Goal: Task Accomplishment & Management: Manage account settings

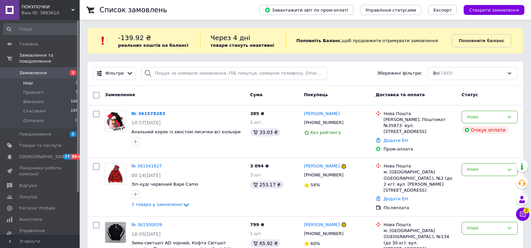
click at [23, 82] on li "Нові 3" at bounding box center [41, 83] width 82 height 9
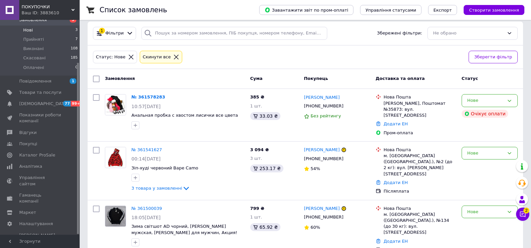
scroll to position [43, 0]
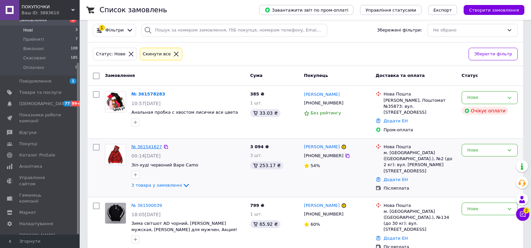
click at [144, 144] on link "№ 361541627" at bounding box center [147, 146] width 31 height 5
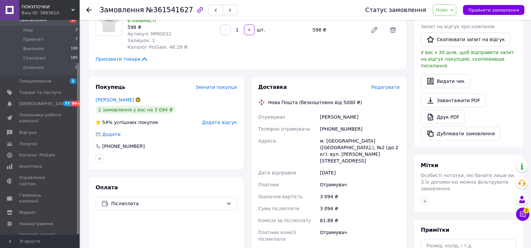
scroll to position [210, 0]
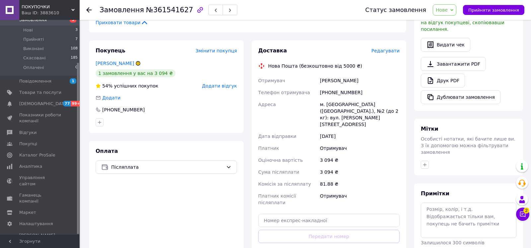
click at [214, 70] on div "1 замовлення у вас на 3 094 ₴" at bounding box center [166, 73] width 141 height 8
click at [213, 83] on span "Додати відгук" at bounding box center [219, 85] width 35 height 5
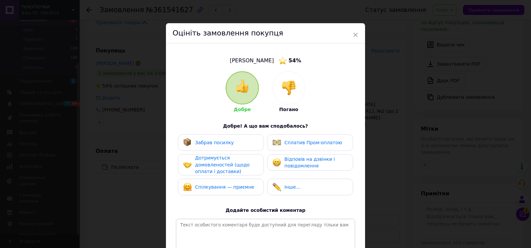
click at [276, 80] on div at bounding box center [289, 88] width 33 height 33
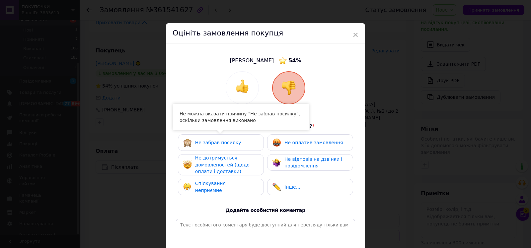
click at [238, 159] on div "Не дотримується домовленостей (щодо оплати і доставки)" at bounding box center [226, 165] width 63 height 21
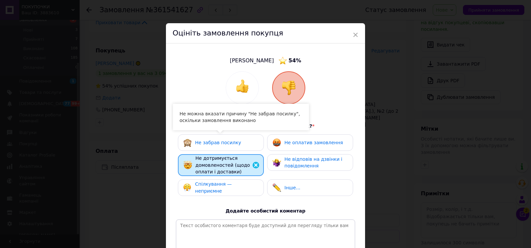
click at [334, 162] on div "Не відповів на дзвінки і повідомлення" at bounding box center [316, 163] width 63 height 14
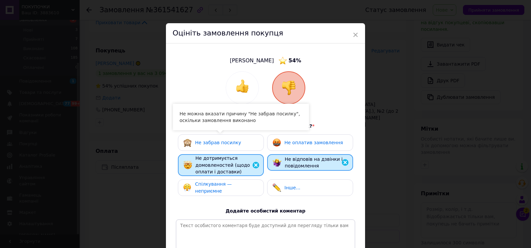
scroll to position [75, 0]
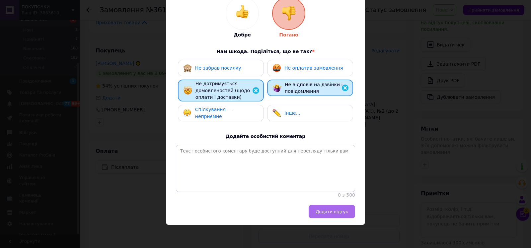
click at [340, 207] on button "Додати відгук" at bounding box center [332, 211] width 46 height 13
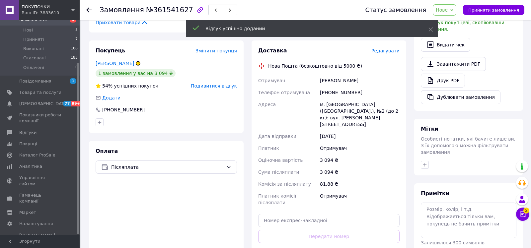
click at [444, 11] on span "Нове" at bounding box center [442, 9] width 12 height 5
click at [450, 46] on li "Скасовано" at bounding box center [448, 43] width 31 height 10
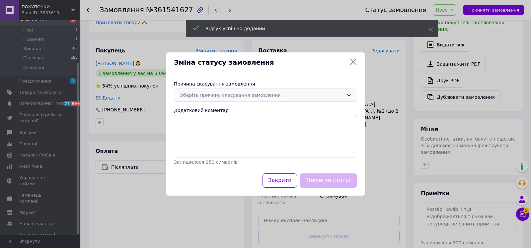
click at [295, 91] on div "Оберіть причину скасування замовлення" at bounding box center [265, 95] width 183 height 13
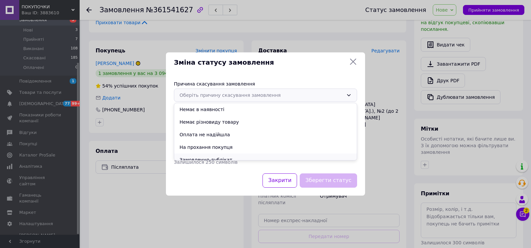
scroll to position [31, 0]
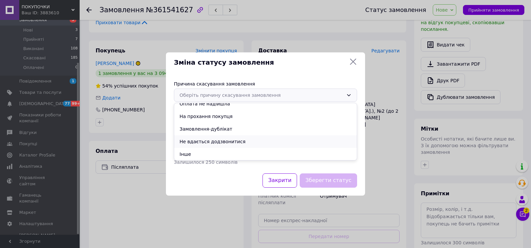
click at [262, 143] on li "Не вдається додзвонитися" at bounding box center [265, 141] width 183 height 13
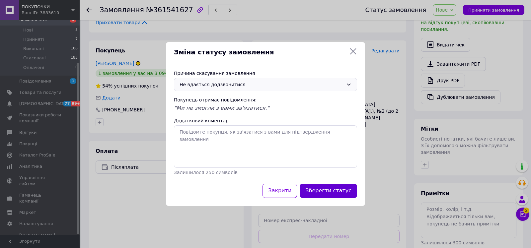
click at [325, 187] on button "Зберегти статус" at bounding box center [328, 191] width 57 height 14
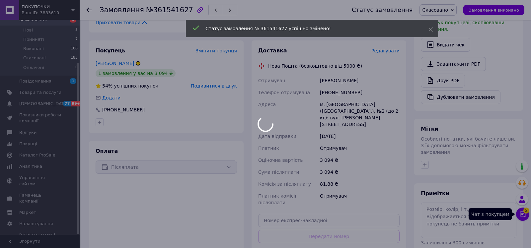
click at [525, 214] on div at bounding box center [265, 124] width 531 height 248
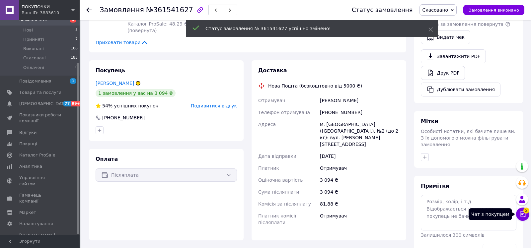
click at [525, 214] on icon at bounding box center [523, 214] width 7 height 7
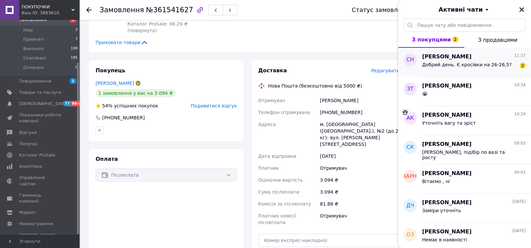
click at [490, 67] on span "Добрий день. Є кросівки на 26-26,5?" at bounding box center [467, 64] width 90 height 5
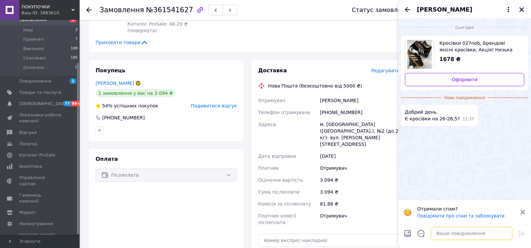
click at [473, 239] on textarea at bounding box center [472, 233] width 82 height 13
type textarea "Немає"
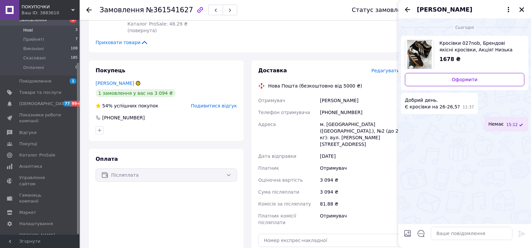
click at [38, 33] on li "Нові 3" at bounding box center [41, 30] width 82 height 9
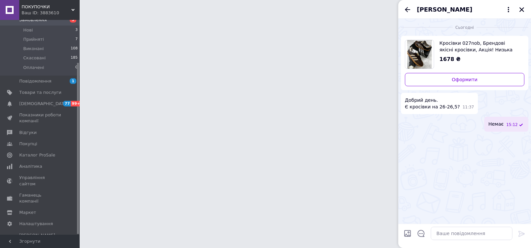
click at [524, 5] on div "Светлана Науменко" at bounding box center [465, 9] width 133 height 19
click at [521, 9] on icon "Закрити" at bounding box center [522, 9] width 5 height 5
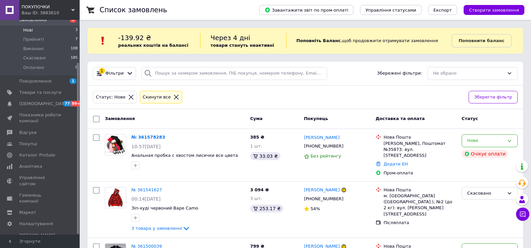
scroll to position [43, 0]
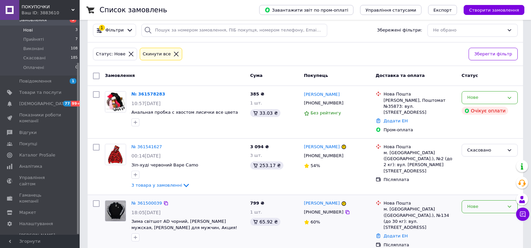
click at [492, 204] on div "Нове" at bounding box center [486, 207] width 37 height 7
click at [501, 241] on li "Скасовано" at bounding box center [489, 245] width 55 height 12
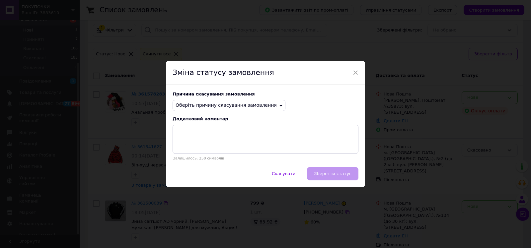
click at [244, 99] on div "Причина скасування замовлення Оберіть причину скасування замовлення Немає в ная…" at bounding box center [265, 126] width 199 height 82
click at [244, 103] on span "Оберіть причину скасування замовлення" at bounding box center [226, 105] width 101 height 5
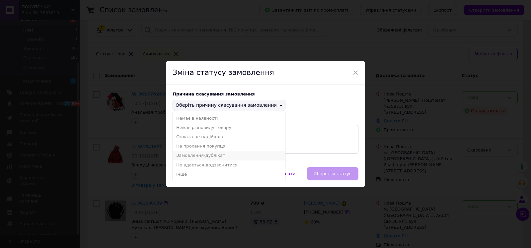
click at [242, 160] on li "Замовлення-дублікат" at bounding box center [229, 155] width 112 height 9
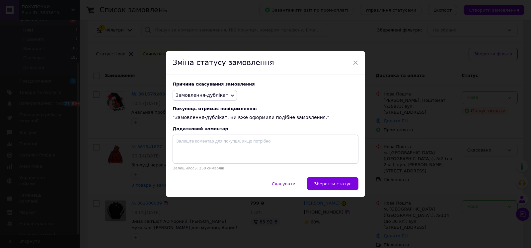
click at [232, 98] on div "Замовлення-дублікат Немає в наявності Немає різновиду товару Оплата не надійшла…" at bounding box center [266, 95] width 186 height 11
click at [224, 97] on span "Замовлення-дублікат" at bounding box center [205, 95] width 64 height 11
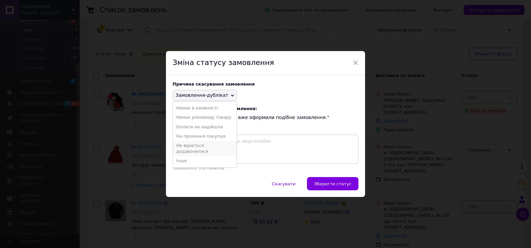
click at [227, 144] on li "Не вдається додзвонитися" at bounding box center [205, 148] width 64 height 15
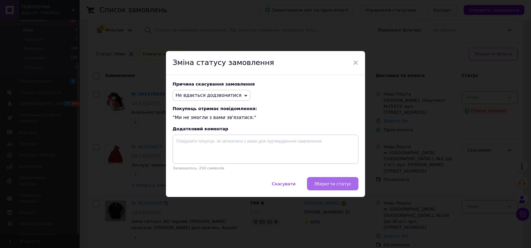
click at [330, 181] on button "Зберегти статус" at bounding box center [332, 183] width 51 height 13
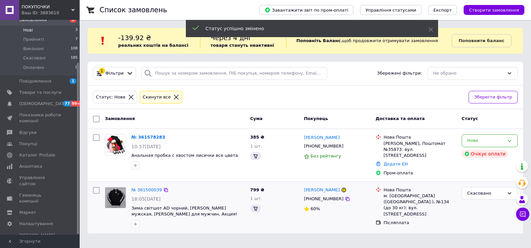
scroll to position [0, 0]
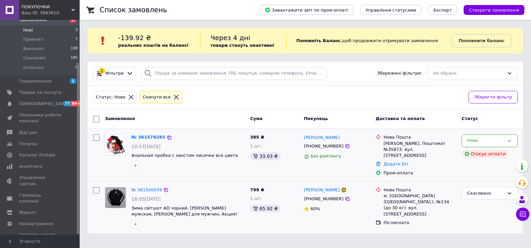
click at [149, 143] on div "10:57, 12.09.2025" at bounding box center [189, 146] width 114 height 7
click at [149, 139] on div "№ 361578283" at bounding box center [148, 138] width 35 height 8
click at [152, 139] on div "№ 361578283" at bounding box center [148, 138] width 35 height 8
click at [142, 138] on link "№ 361578283" at bounding box center [149, 137] width 34 height 5
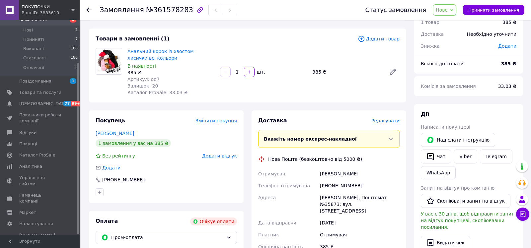
scroll to position [32, 0]
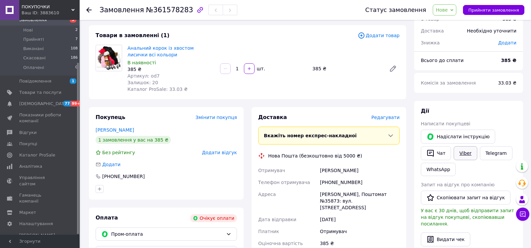
click at [470, 149] on link "Viber" at bounding box center [465, 153] width 23 height 14
click at [485, 156] on link "Telegram" at bounding box center [496, 153] width 33 height 14
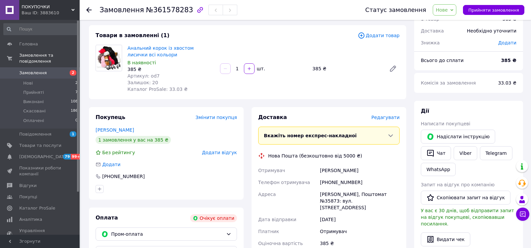
scroll to position [30, 0]
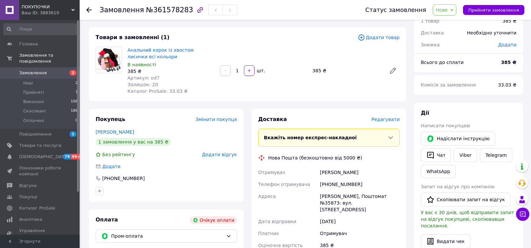
click at [151, 78] on span "Артикул: od7" at bounding box center [144, 77] width 32 height 5
copy span "od7"
click at [45, 78] on link "Замовлення 2" at bounding box center [41, 72] width 82 height 11
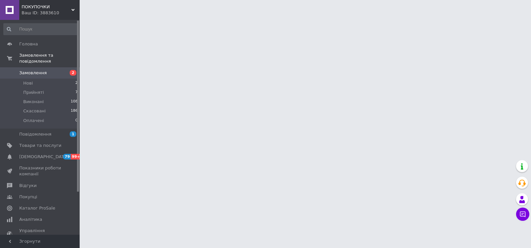
click at [45, 78] on link "Замовлення 2" at bounding box center [41, 72] width 82 height 11
click at [44, 80] on li "Нові 2" at bounding box center [41, 83] width 82 height 9
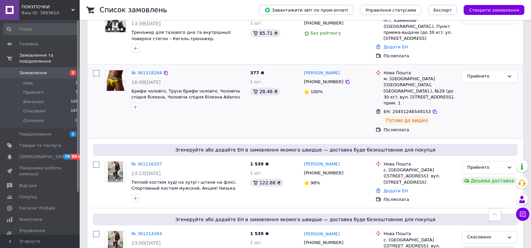
scroll to position [228, 0]
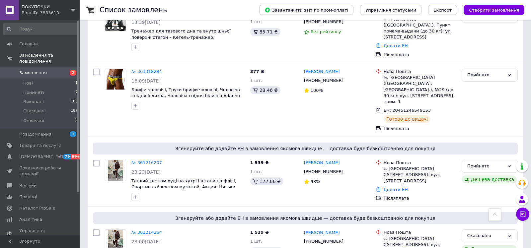
click at [46, 78] on link "Замовлення 2" at bounding box center [41, 72] width 82 height 11
click at [27, 193] on link "Покупці" at bounding box center [41, 197] width 82 height 11
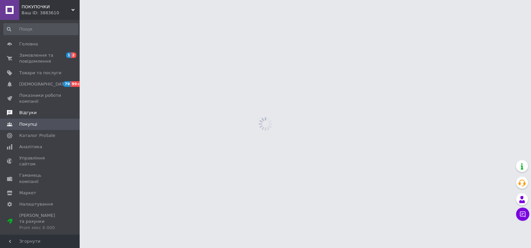
click at [44, 114] on span "Відгуки" at bounding box center [40, 113] width 42 height 6
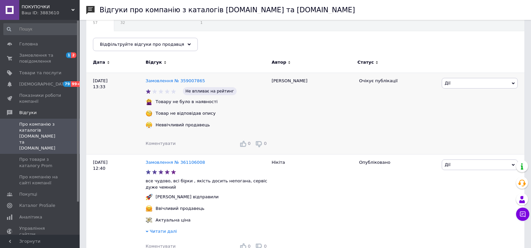
scroll to position [72, 0]
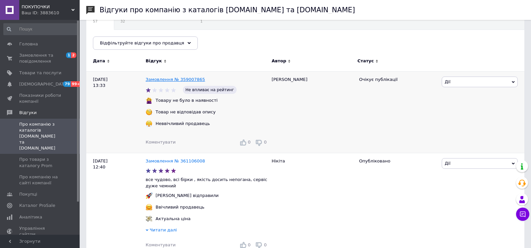
click at [152, 77] on link "Замовлення № 359007865" at bounding box center [175, 79] width 59 height 5
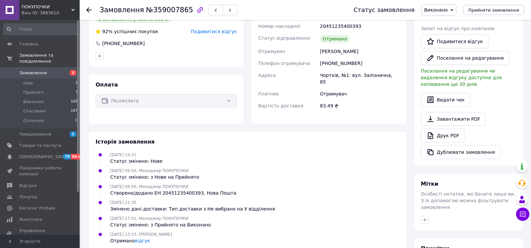
scroll to position [211, 0]
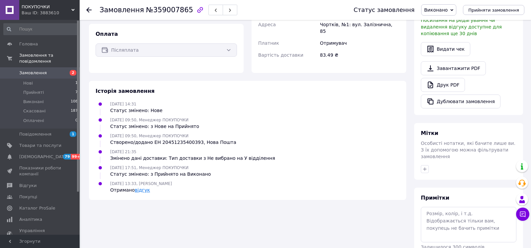
click at [141, 188] on link "відгук" at bounding box center [142, 190] width 15 height 5
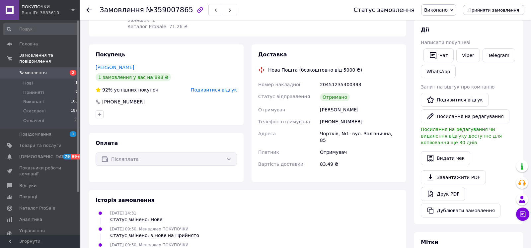
scroll to position [18, 0]
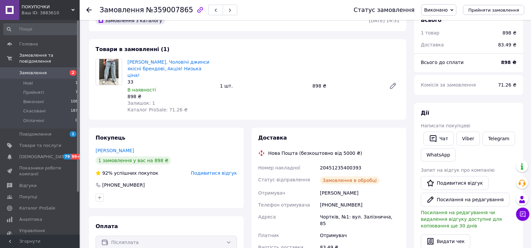
scroll to position [18, 0]
click at [460, 135] on link "Viber" at bounding box center [468, 139] width 23 height 14
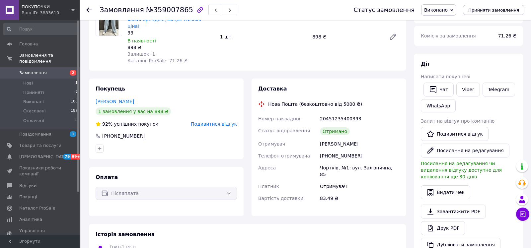
scroll to position [66, 0]
click at [47, 186] on span "Відгуки" at bounding box center [40, 186] width 42 height 6
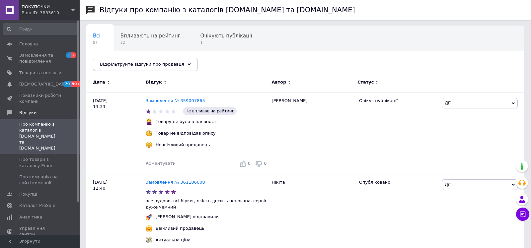
scroll to position [63, 0]
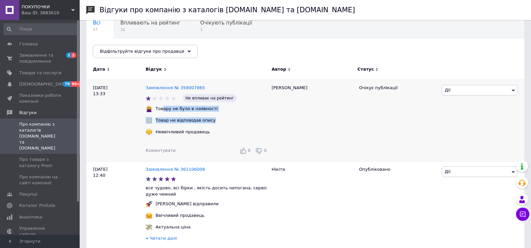
drag, startPoint x: 162, startPoint y: 109, endPoint x: 206, endPoint y: 127, distance: 46.8
click at [206, 127] on div "Замовлення № 359007865 Не впливає на рейтинг Товару не було в наявності Товар н…" at bounding box center [207, 121] width 123 height 82
click at [154, 87] on link "Замовлення № 359007865" at bounding box center [175, 87] width 59 height 5
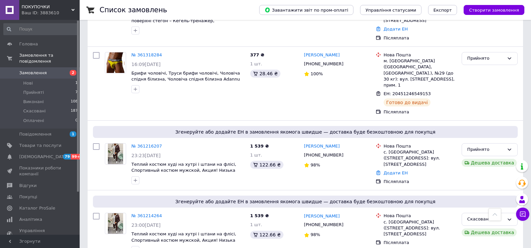
scroll to position [253, 0]
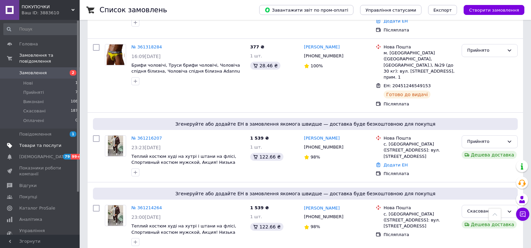
click at [48, 148] on span "Товари та послуги" at bounding box center [40, 146] width 42 height 6
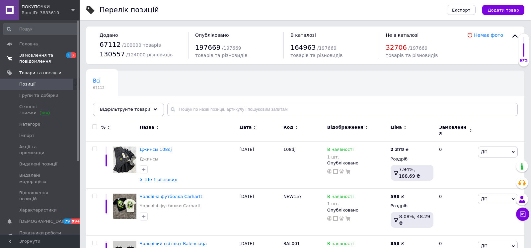
click at [37, 61] on span "Замовлення та повідомлення" at bounding box center [40, 58] width 42 height 12
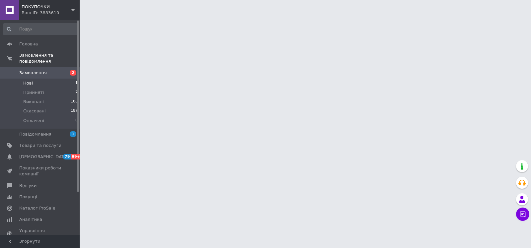
click at [43, 84] on li "Нові 1" at bounding box center [41, 83] width 82 height 9
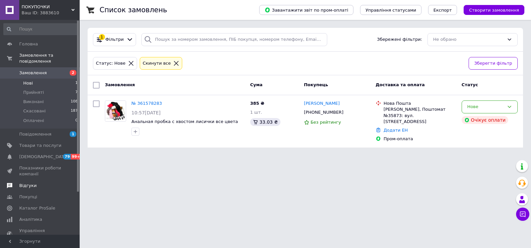
click at [39, 182] on link "Відгуки" at bounding box center [41, 185] width 82 height 11
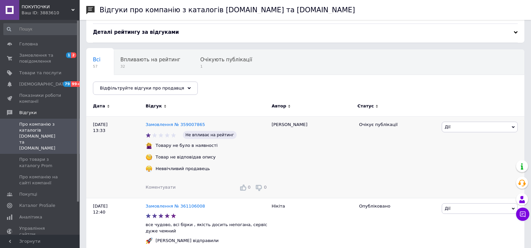
scroll to position [30, 0]
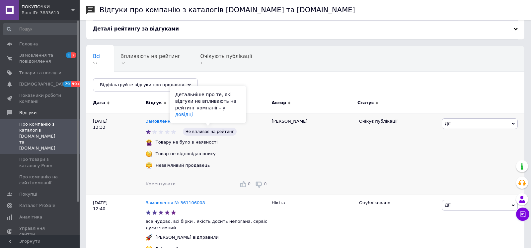
click at [193, 131] on span "Не впливає на рейтинг" at bounding box center [210, 132] width 54 height 8
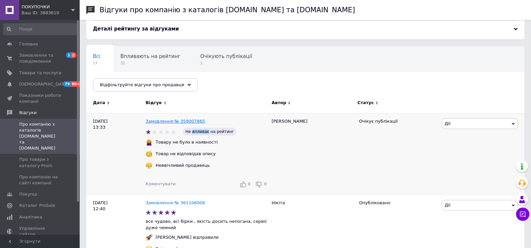
click at [154, 119] on link "Замовлення № 359007865" at bounding box center [175, 121] width 59 height 5
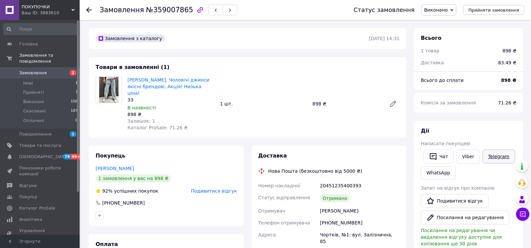
click at [488, 152] on link "Telegram" at bounding box center [499, 157] width 33 height 14
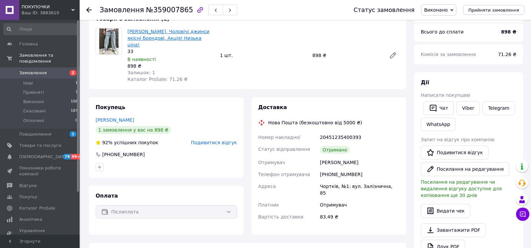
scroll to position [37, 0]
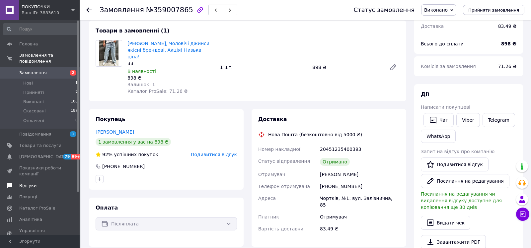
click at [46, 183] on span "Відгуки" at bounding box center [40, 186] width 42 height 6
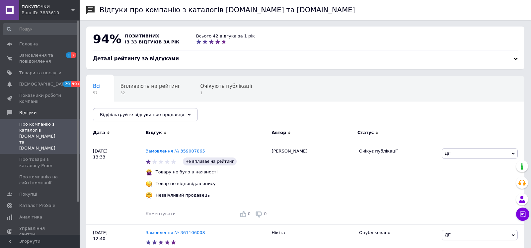
scroll to position [15, 0]
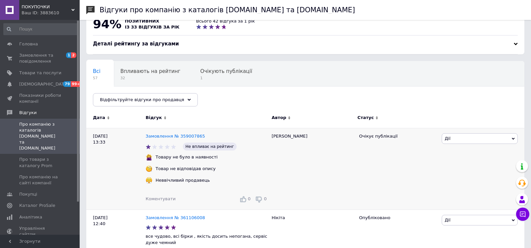
click at [483, 137] on span "Дії" at bounding box center [480, 138] width 76 height 11
click at [464, 175] on li "Оскаржити" at bounding box center [479, 179] width 75 height 9
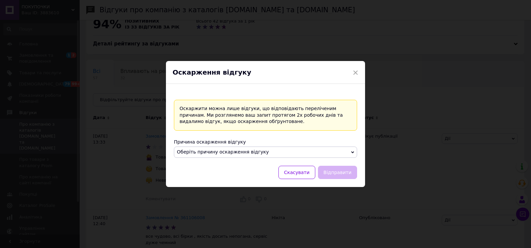
click at [208, 146] on div "Причина оскарження відгуку Оберіть причину оскарження відгуку Відгук містить не…" at bounding box center [265, 148] width 183 height 19
click at [200, 153] on span "Оберіть причину оскарження відгуку" at bounding box center [223, 151] width 92 height 5
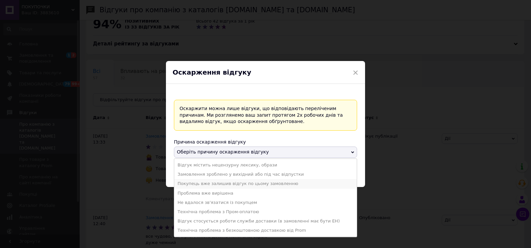
click at [227, 187] on li "Покупець вже залишив відгук по цьому замовленню" at bounding box center [265, 183] width 183 height 9
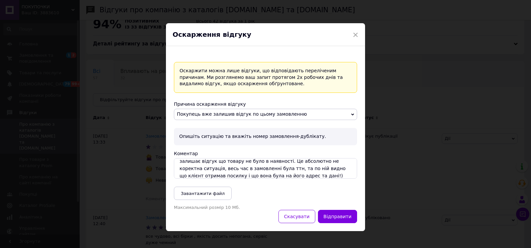
scroll to position [18, 0]
type textarea "Вітаю, ситуація наступна, клієнь забирає посилку після чого залишає відгук що т…"
click at [203, 188] on button "Завантажити файл" at bounding box center [203, 193] width 58 height 13
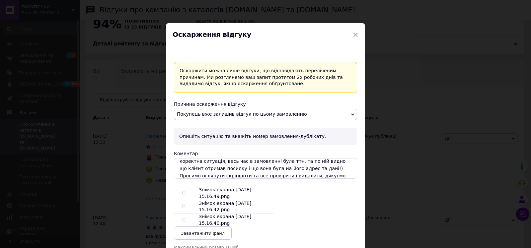
scroll to position [45, 0]
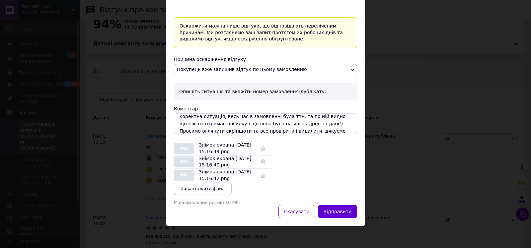
click at [340, 211] on button "Відправити" at bounding box center [337, 211] width 39 height 13
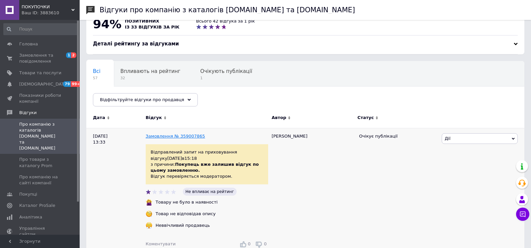
click at [155, 136] on link "Замовлення № 359007865" at bounding box center [175, 136] width 59 height 5
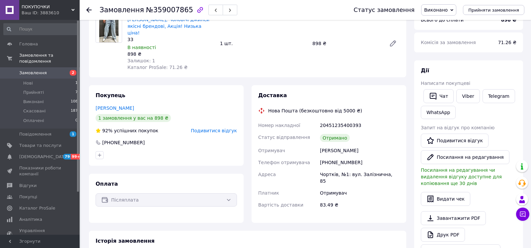
scroll to position [61, 0]
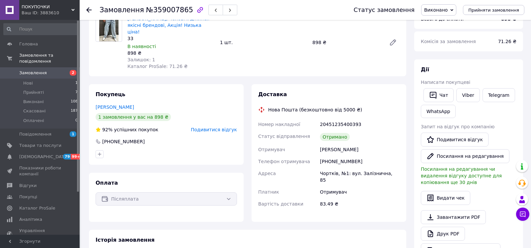
click at [211, 127] on span "Подивитися відгук" at bounding box center [214, 129] width 46 height 5
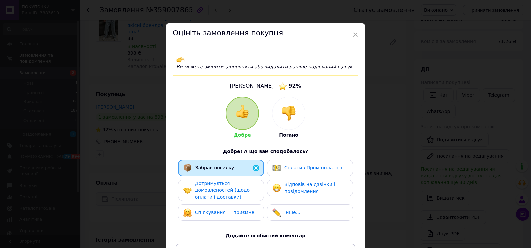
click at [275, 106] on div at bounding box center [289, 113] width 33 height 33
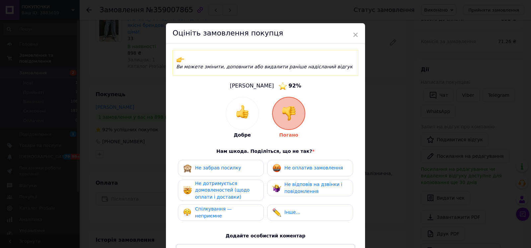
click at [293, 165] on span "Не оплатив замовлення" at bounding box center [314, 167] width 58 height 5
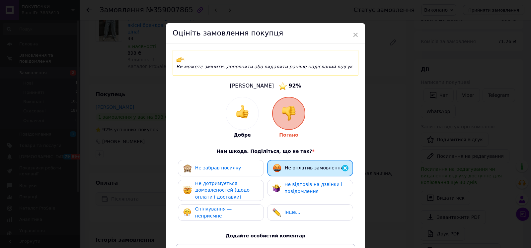
click at [293, 182] on span "Не відповів на дзвінки і повідомлення" at bounding box center [314, 188] width 58 height 12
click at [235, 180] on div "Не дотримується домовленостей (щодо оплати і доставки)" at bounding box center [226, 190] width 63 height 21
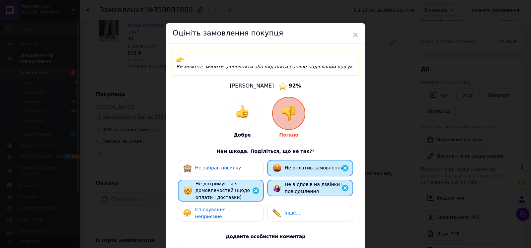
click at [235, 187] on div "Не дотримується домовленостей (щодо оплати і доставки)" at bounding box center [227, 191] width 63 height 21
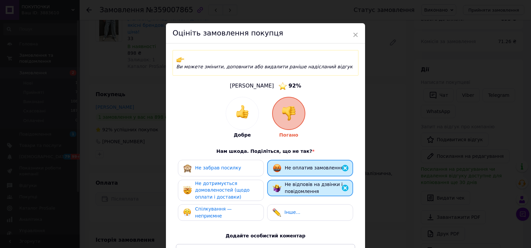
click at [235, 205] on div "Спілкування — неприємне" at bounding box center [221, 213] width 86 height 17
click at [235, 165] on span "Не забрав посилку" at bounding box center [218, 167] width 46 height 5
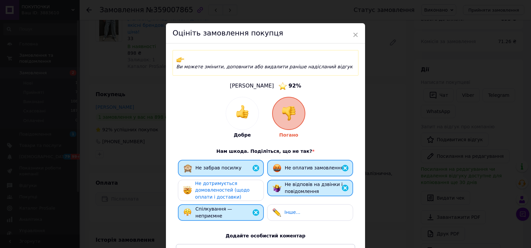
click at [235, 206] on div "Спілкування — неприємне" at bounding box center [221, 213] width 75 height 14
click at [235, 182] on span "Не дотримується домовленостей (щодо оплати і доставки)" at bounding box center [222, 190] width 54 height 19
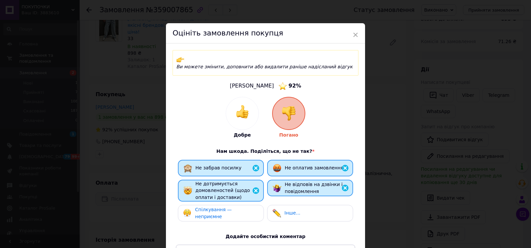
scroll to position [93, 0]
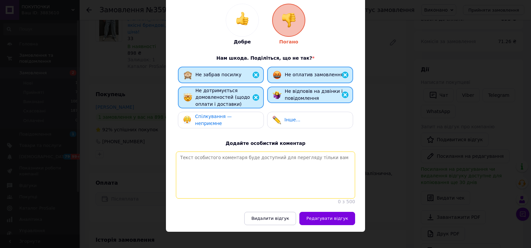
click at [253, 171] on textarea at bounding box center [265, 175] width 179 height 47
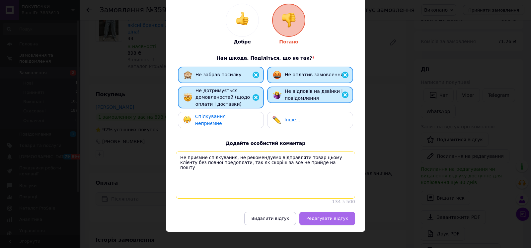
type textarea "Не приємне спілкування, не рекомендуємо відправляти товар цьому клієнту без пов…"
click at [328, 216] on span "Редагувати відгук" at bounding box center [328, 218] width 42 height 5
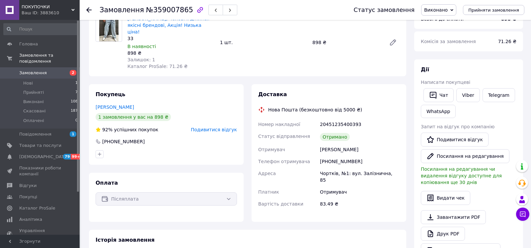
click at [57, 7] on span "ПОКУПОЧКИ" at bounding box center [47, 7] width 50 height 6
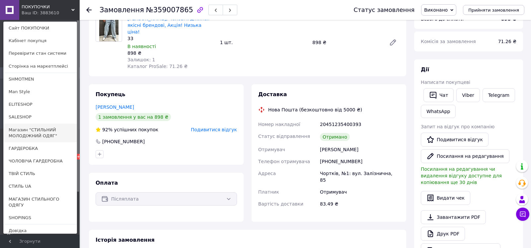
click at [44, 134] on link "Магазин "СТИЛЬНИЙ МОЛОДІЖНИЙ ОДЯГ"" at bounding box center [40, 133] width 73 height 19
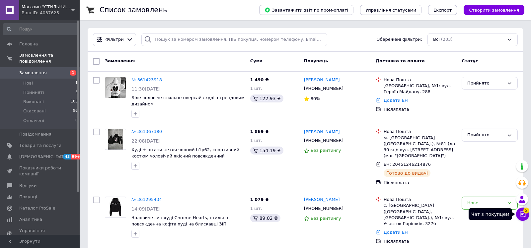
click at [522, 210] on button "Чат з покупцем 2" at bounding box center [522, 214] width 13 height 13
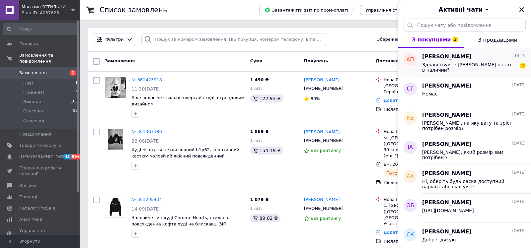
click at [491, 61] on div "Здравствуйте [PERSON_NAME] s есть в наличии? 2" at bounding box center [474, 67] width 104 height 12
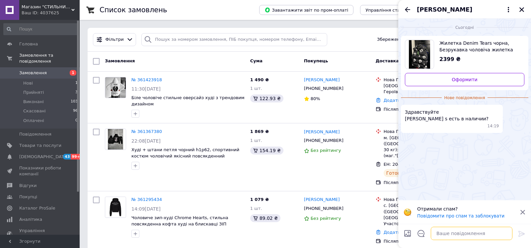
click at [449, 238] on textarea at bounding box center [472, 233] width 82 height 13
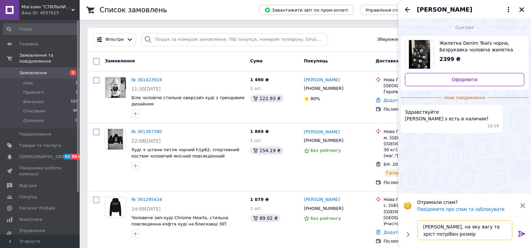
type textarea "[PERSON_NAME], на яку вагу та зріст потрібен розмір?"
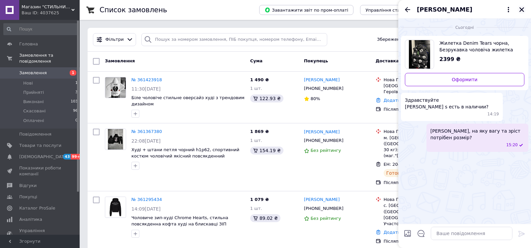
click at [522, 10] on icon "Закрити" at bounding box center [522, 9] width 5 height 5
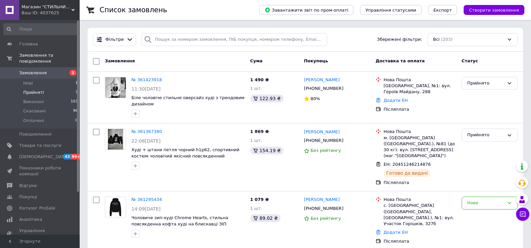
click at [53, 95] on li "Прийняті 3" at bounding box center [41, 92] width 82 height 9
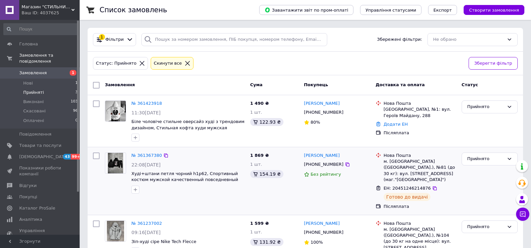
scroll to position [29, 0]
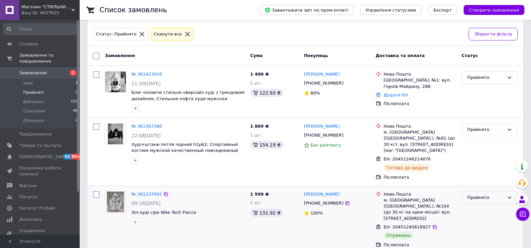
click at [487, 192] on div "Прийнято" at bounding box center [490, 198] width 56 height 13
click at [486, 195] on div "Прийнято" at bounding box center [486, 198] width 37 height 7
click at [486, 206] on li "Виконано" at bounding box center [489, 212] width 55 height 12
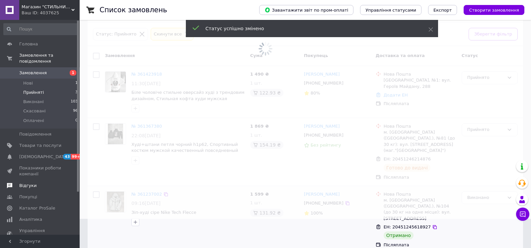
click at [35, 185] on span "Відгуки" at bounding box center [27, 186] width 17 height 6
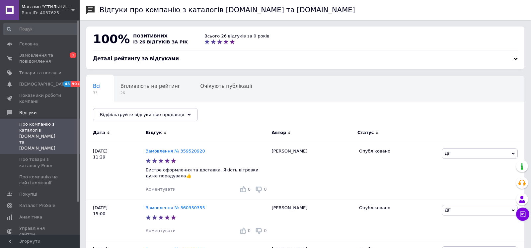
click at [62, 13] on div "Ваш ID: 4037625" at bounding box center [51, 13] width 58 height 6
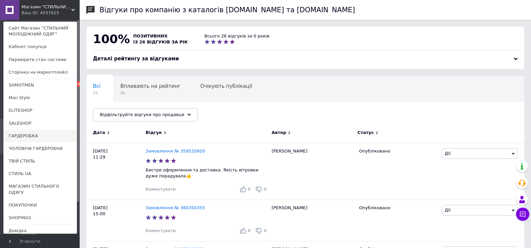
click at [39, 131] on link "ГАРДЕРОБКА" at bounding box center [40, 136] width 73 height 13
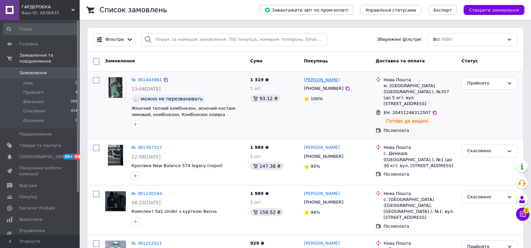
click at [333, 80] on link "[PERSON_NAME]" at bounding box center [322, 80] width 36 height 6
click at [44, 90] on li "Прийняті 4" at bounding box center [41, 92] width 82 height 9
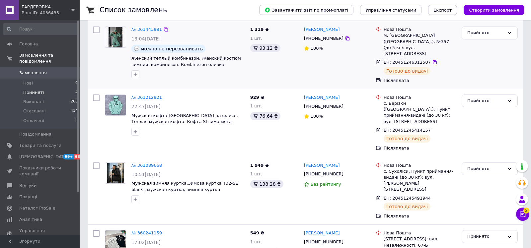
scroll to position [96, 0]
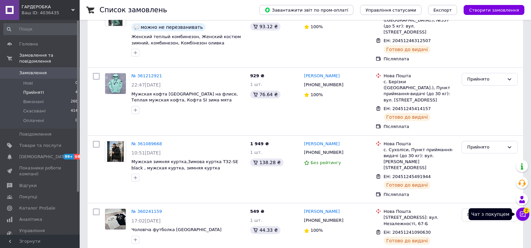
click at [519, 209] on button "Чат з покупцем 2" at bounding box center [522, 214] width 13 height 13
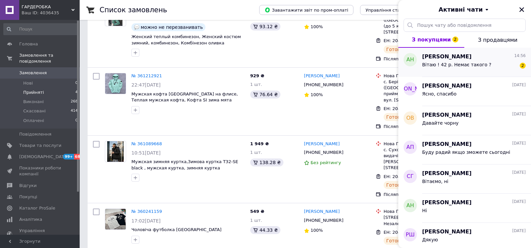
click at [435, 58] on span "[PERSON_NAME]" at bounding box center [446, 57] width 49 height 8
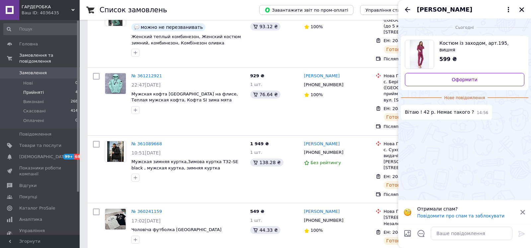
click at [468, 225] on div at bounding box center [471, 233] width 87 height 19
click at [465, 228] on textarea at bounding box center [472, 233] width 82 height 13
type textarea "Віта"
type textarea "и"
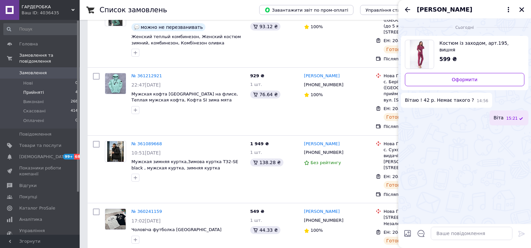
click at [508, 116] on span "15:21" at bounding box center [512, 119] width 12 height 6
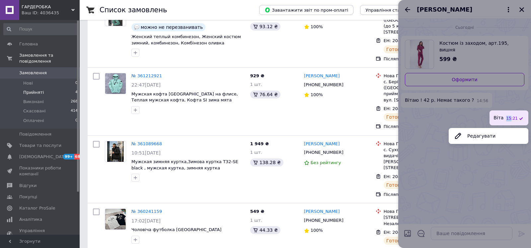
click at [508, 116] on span "15:21" at bounding box center [512, 119] width 12 height 6
click at [499, 132] on button "Редагувати" at bounding box center [489, 136] width 80 height 13
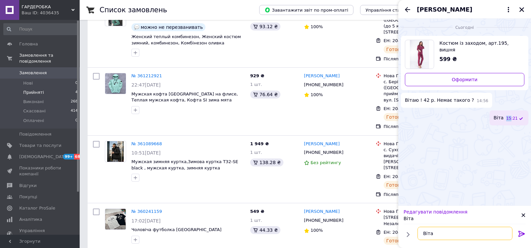
click at [466, 235] on textarea "Віта" at bounding box center [465, 233] width 95 height 13
type textarea "Вітаємо, ні"
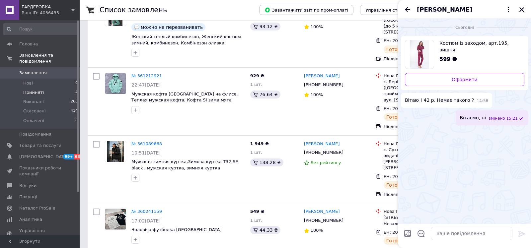
click at [518, 6] on div at bounding box center [522, 10] width 8 height 8
click at [518, 7] on button "Закрити" at bounding box center [522, 10] width 8 height 8
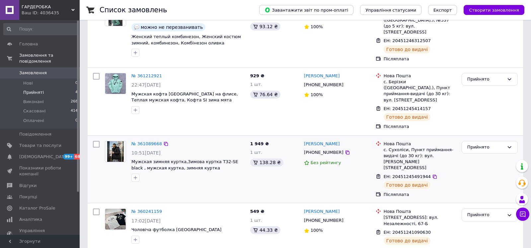
scroll to position [0, 0]
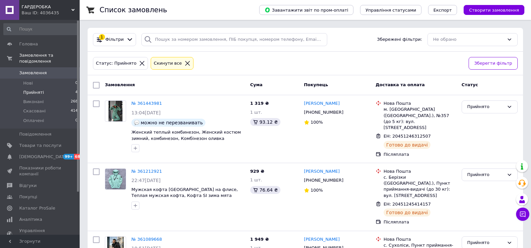
click at [57, 9] on span "ГАРДЕРОБКА" at bounding box center [47, 7] width 50 height 6
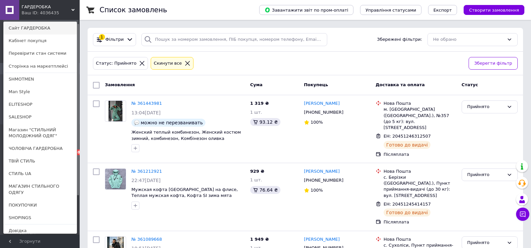
scroll to position [16, 0]
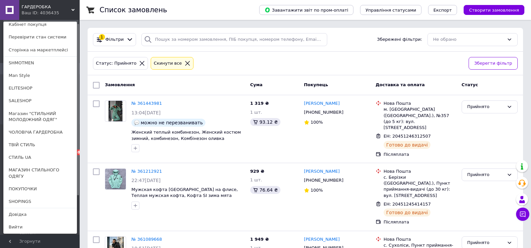
click at [46, 15] on div "Ваш ID: 4036435" at bounding box center [36, 13] width 28 height 6
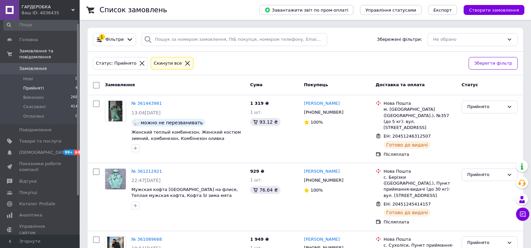
click at [46, 15] on div "Ваш ID: 4036435" at bounding box center [51, 13] width 58 height 6
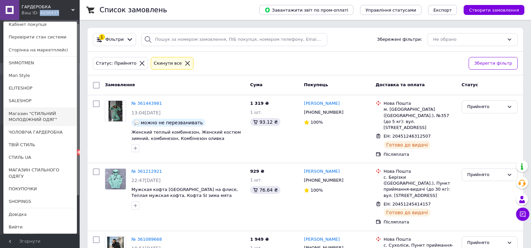
click at [26, 113] on link "Магазин "СТИЛЬНИЙ МОЛОДІЖНИЙ ОДЯГ"" at bounding box center [40, 117] width 73 height 19
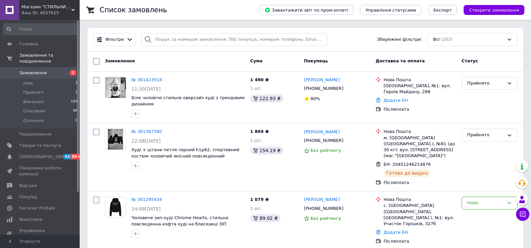
scroll to position [4, 0]
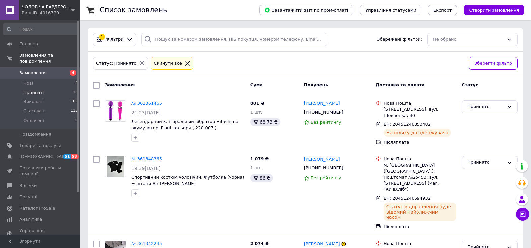
click at [36, 21] on div "Головна Замовлення та повідомлення Замовлення 4 Нові 4 Прийняті 16 Виконані 105…" at bounding box center [41, 128] width 82 height 217
click at [38, 10] on div "Ваш ID: 4016779" at bounding box center [51, 13] width 58 height 6
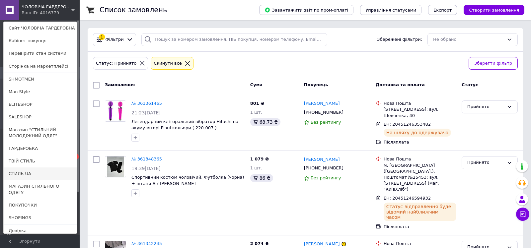
click at [18, 177] on link "СТИЛЬ UA" at bounding box center [40, 174] width 73 height 13
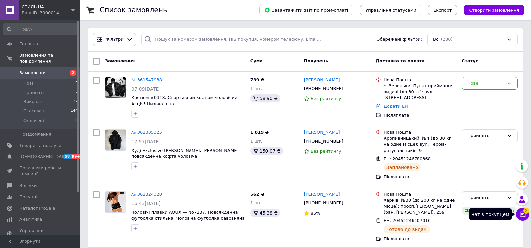
click at [519, 211] on button "Чат з покупцем 2" at bounding box center [522, 214] width 13 height 13
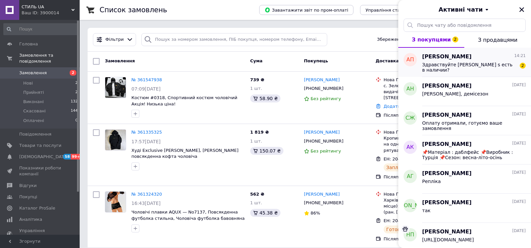
click at [453, 66] on span "Здравствуйте Размер s есть в наличии?" at bounding box center [469, 67] width 94 height 11
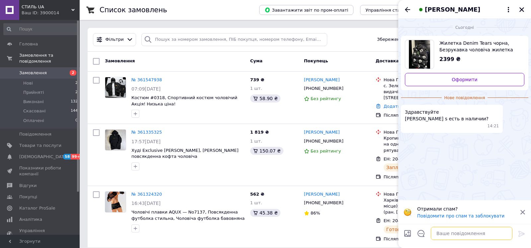
click at [449, 232] on textarea at bounding box center [472, 233] width 82 height 13
click at [525, 10] on button "Закрити" at bounding box center [522, 10] width 8 height 8
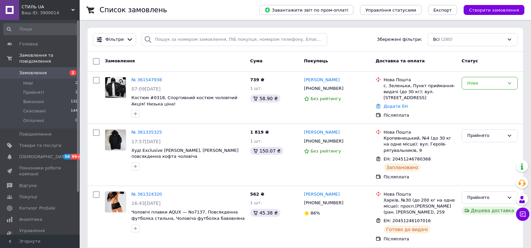
click at [38, 5] on span "СТИЛЬ UA" at bounding box center [47, 7] width 50 height 6
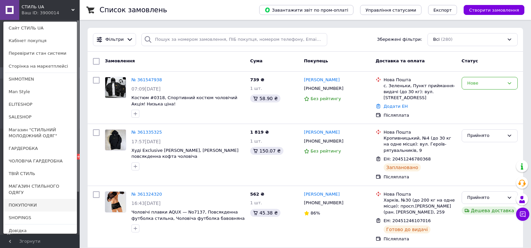
click at [41, 208] on link "ПОКУПОЧКИ" at bounding box center [40, 205] width 73 height 13
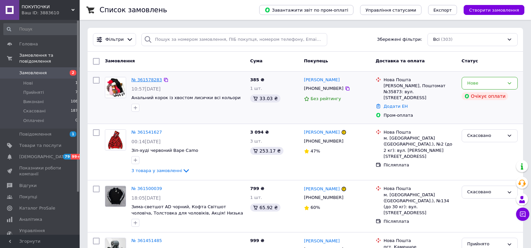
click at [148, 81] on link "№ 361578283" at bounding box center [147, 79] width 31 height 5
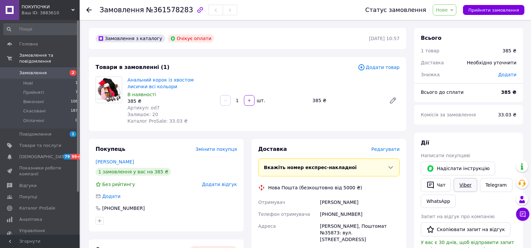
click at [467, 181] on link "Viber" at bounding box center [465, 185] width 23 height 14
